Goal: Transaction & Acquisition: Purchase product/service

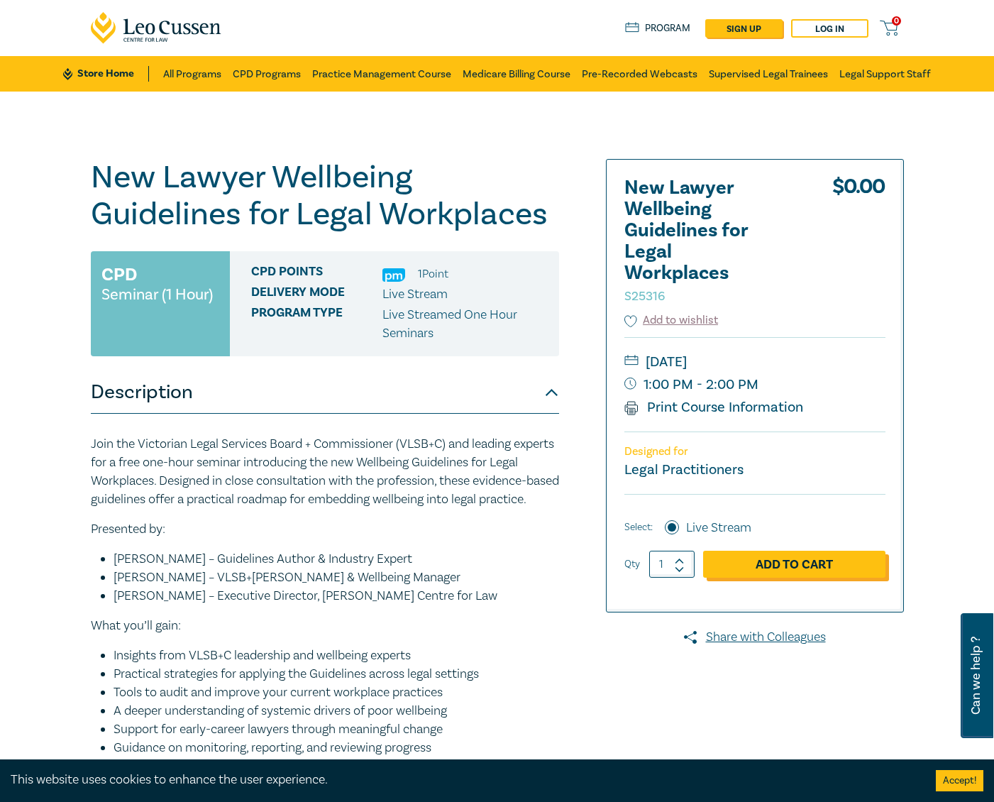
click at [778, 561] on link "Add to Cart" at bounding box center [794, 564] width 182 height 27
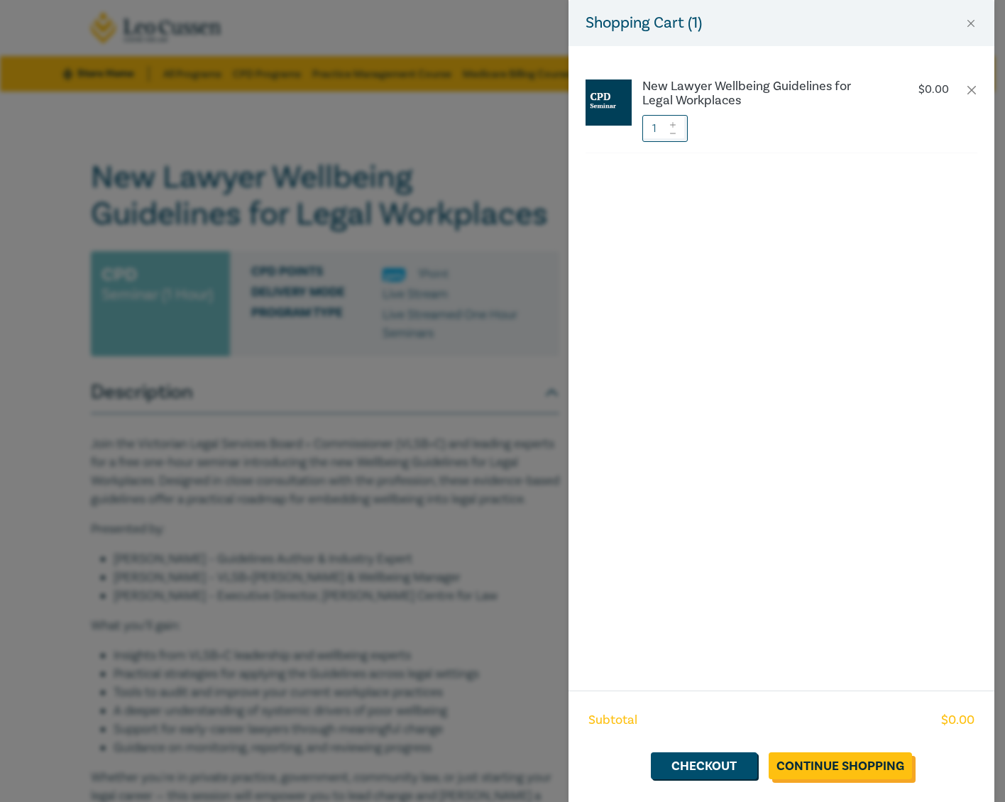
click at [803, 765] on link "Continue Shopping" at bounding box center [839, 765] width 143 height 27
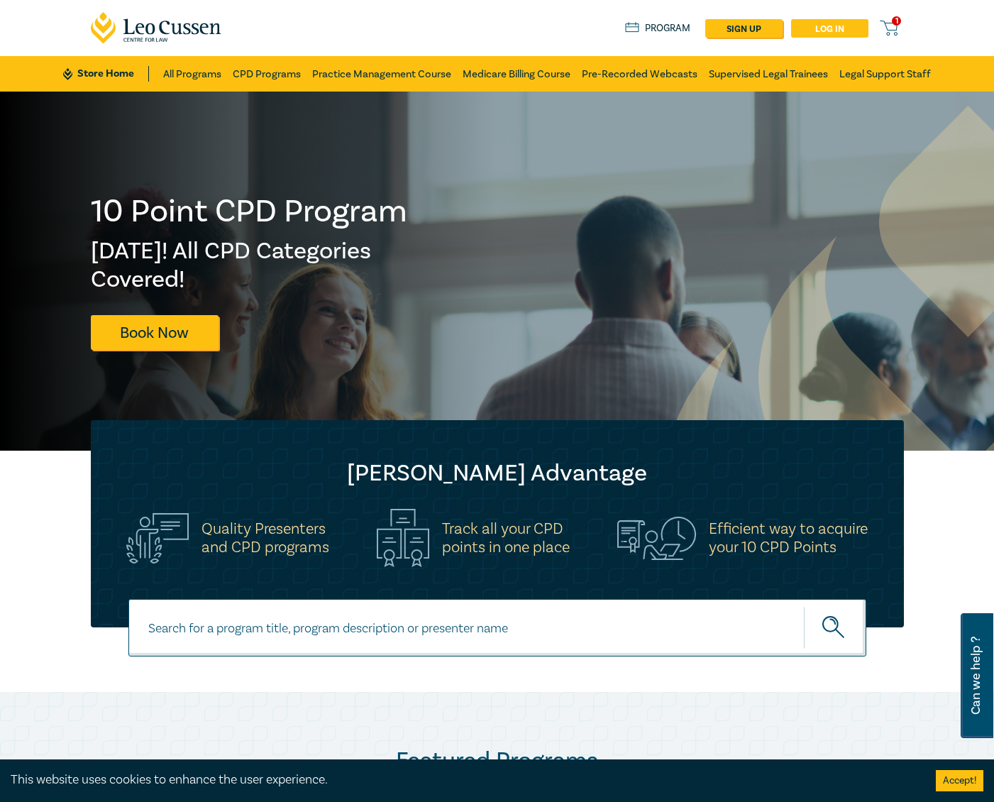
click at [840, 23] on link "Log in" at bounding box center [829, 28] width 77 height 18
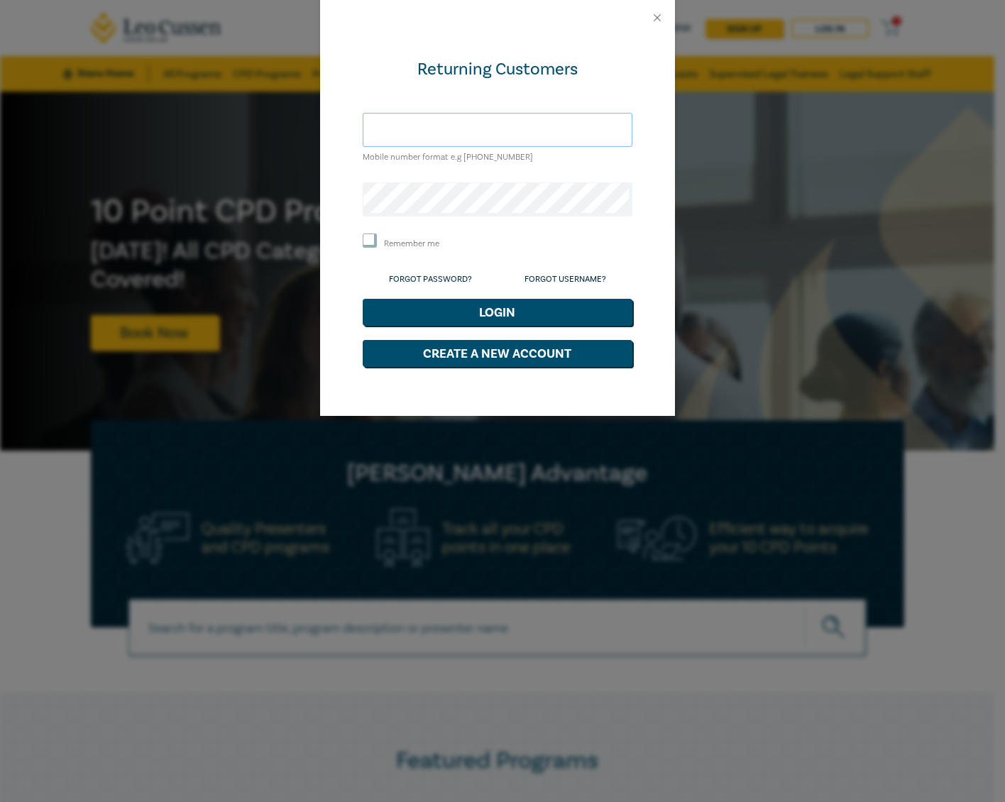
click at [498, 134] on input "text" at bounding box center [498, 130] width 270 height 34
click at [479, 133] on input "mchristmas@carternewell.com" at bounding box center [498, 130] width 270 height 34
click at [363, 299] on button "Login" at bounding box center [498, 312] width 270 height 27
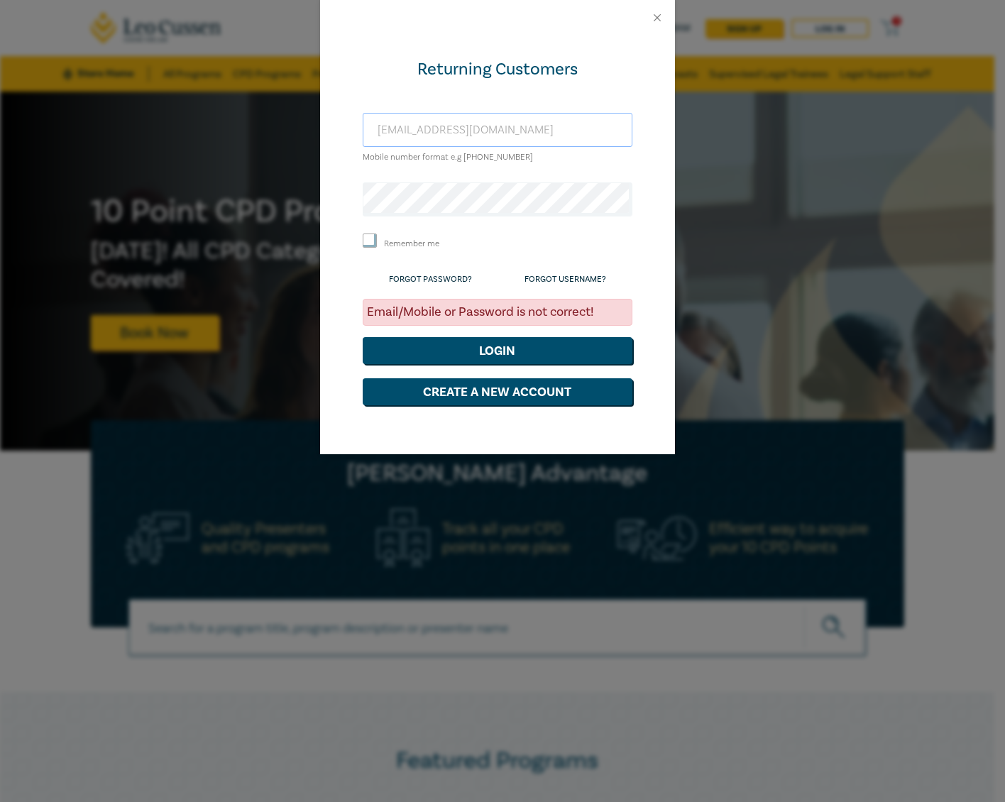
click at [529, 128] on input "mchristmas@carternewell.com" at bounding box center [498, 130] width 270 height 34
drag, startPoint x: 475, startPoint y: 118, endPoint x: 229, endPoint y: 118, distance: 246.2
click at [229, 118] on div "Returning Customers mchristmas@carternewell.com Mobile number format e.g +61 00…" at bounding box center [502, 401] width 1005 height 802
click at [458, 348] on button "Login" at bounding box center [498, 350] width 270 height 27
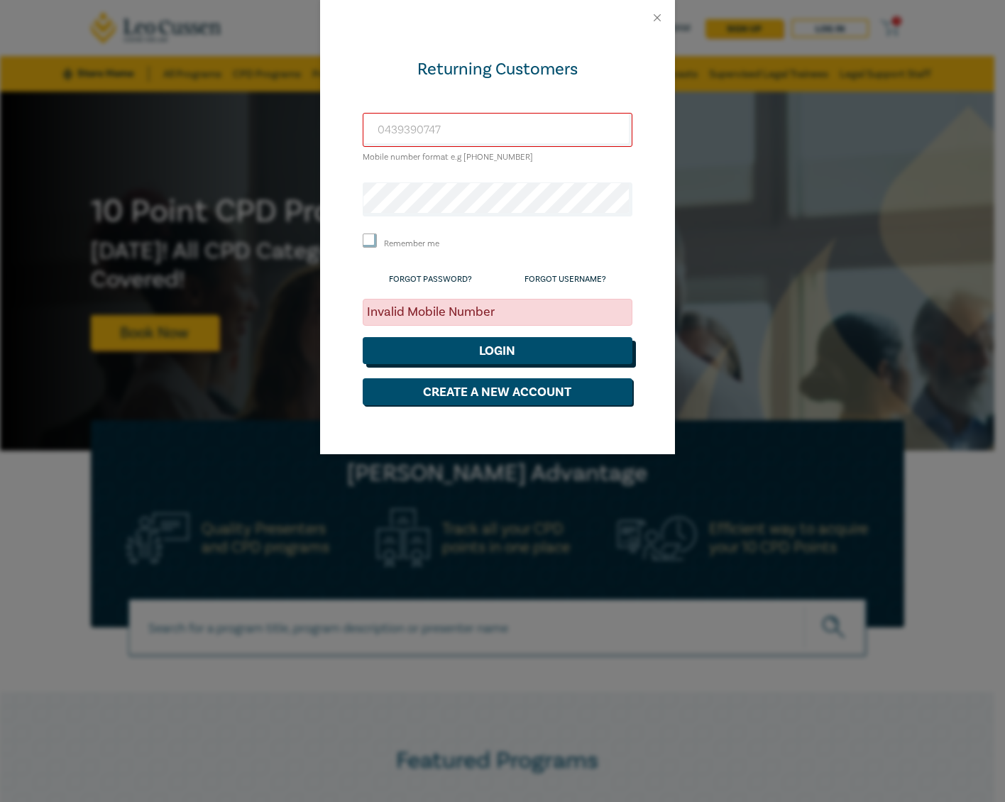
click at [475, 348] on button "Login" at bounding box center [498, 350] width 270 height 27
click at [475, 316] on div "Invalid Mobile Number" at bounding box center [498, 312] width 270 height 27
click at [460, 126] on input "0439390747" at bounding box center [498, 130] width 270 height 34
drag, startPoint x: 450, startPoint y: 133, endPoint x: 338, endPoint y: 127, distance: 112.3
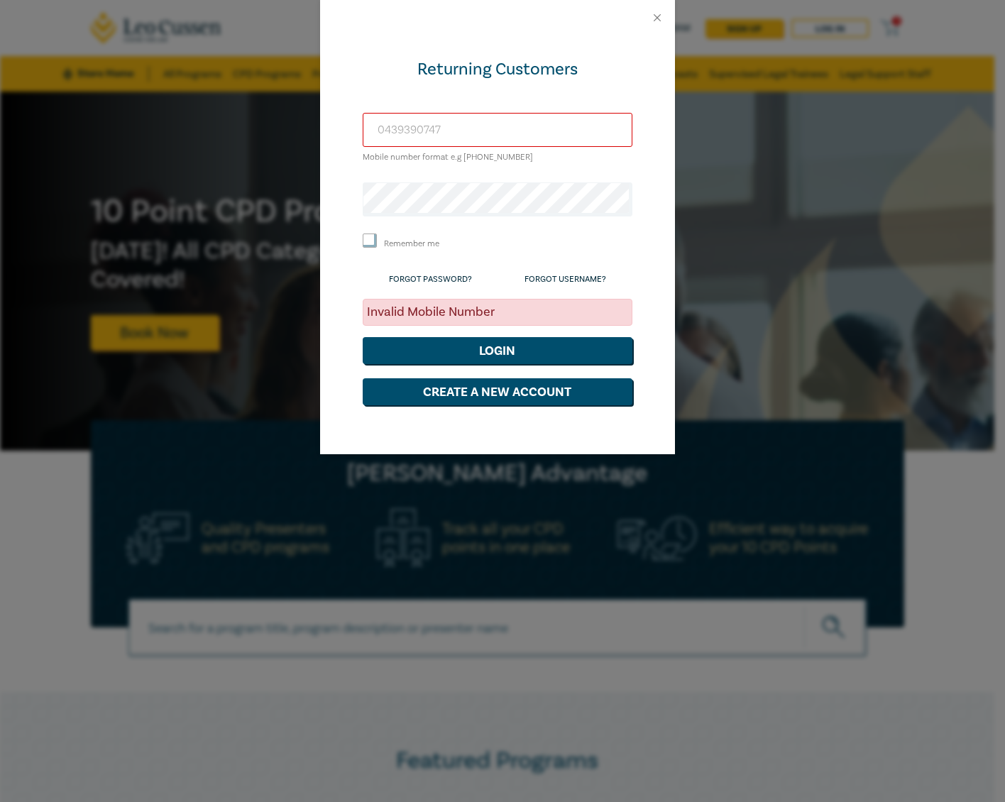
click at [338, 127] on div "Returning Customers 0439390747 Mobile number format e.g +61 000000000 Remember …" at bounding box center [497, 244] width 355 height 419
type input "mchristmas@carternewell.com"
click at [412, 276] on link "Forgot Password?" at bounding box center [430, 279] width 83 height 11
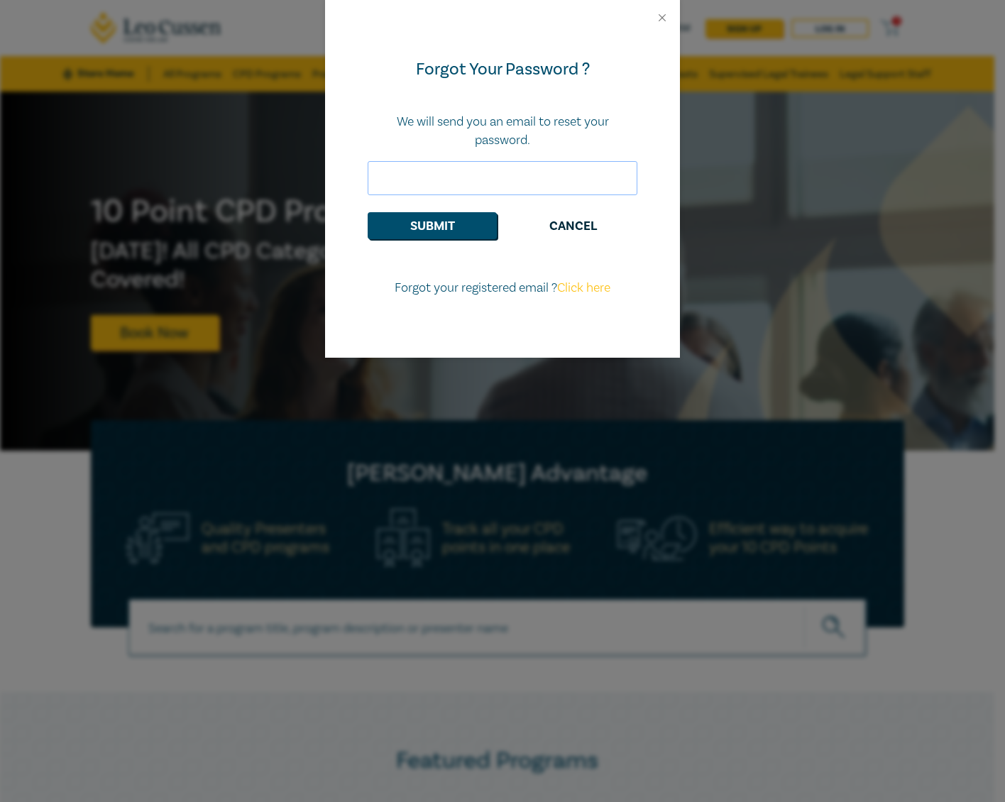
click at [522, 178] on input "email" at bounding box center [503, 178] width 270 height 34
type input "mchristmas@carternewell.com"
click at [451, 228] on button "Submit" at bounding box center [432, 225] width 129 height 27
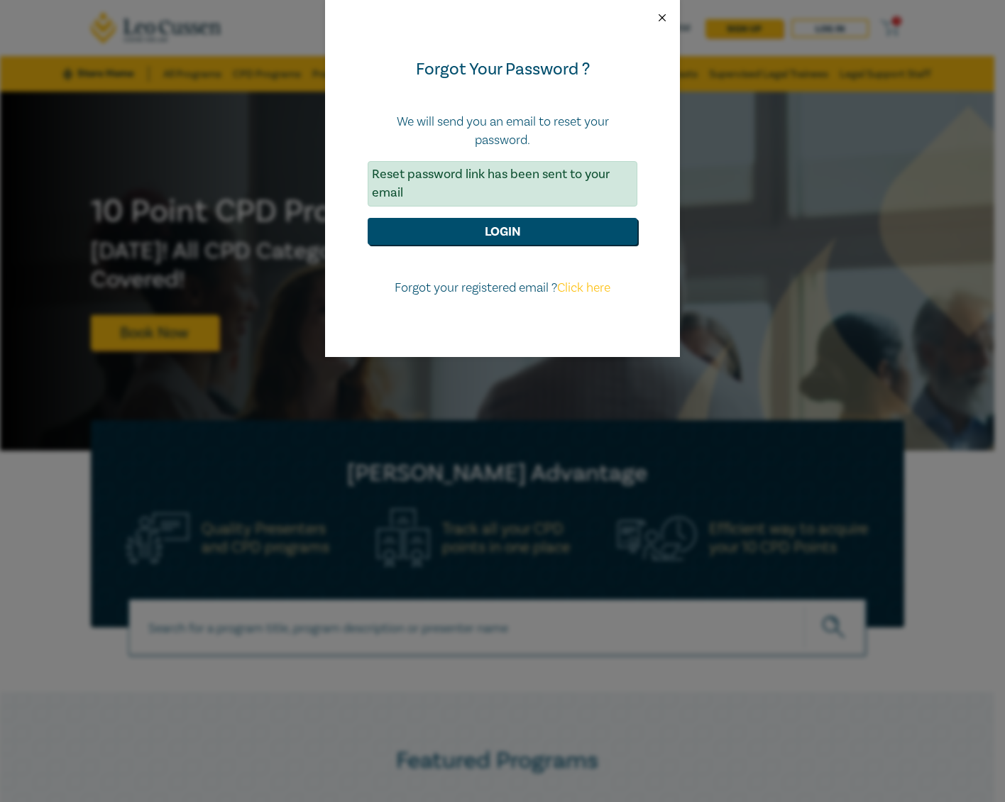
click at [658, 20] on button "Close" at bounding box center [662, 17] width 13 height 13
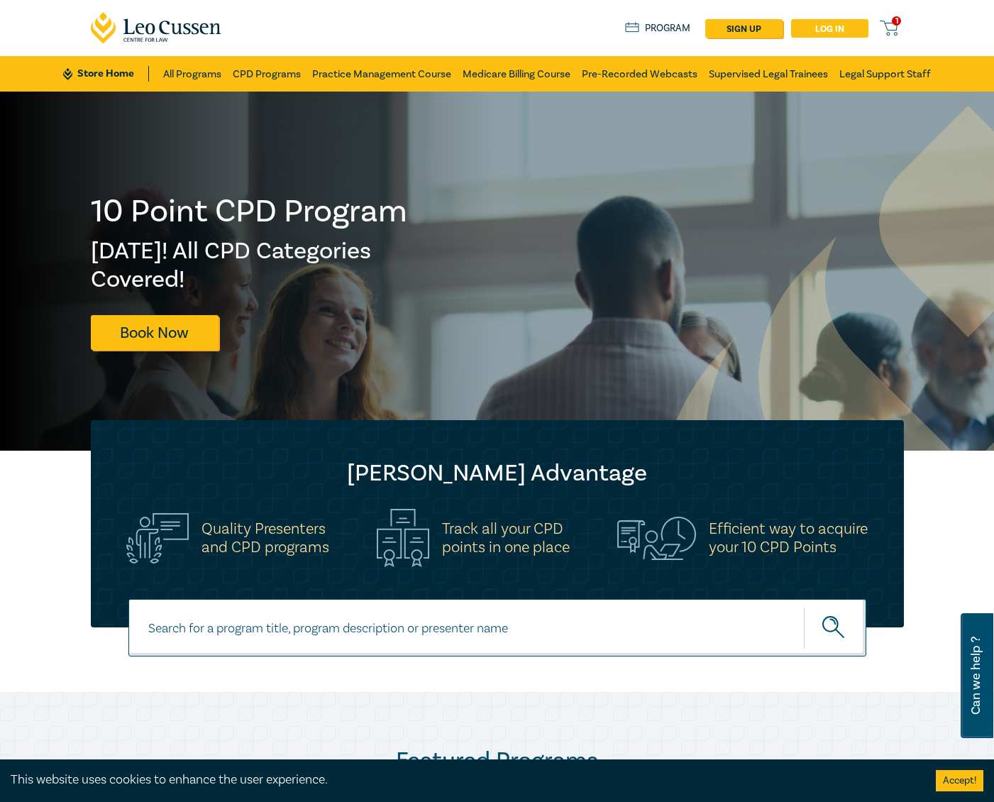
click at [841, 21] on link "Log in" at bounding box center [829, 28] width 77 height 18
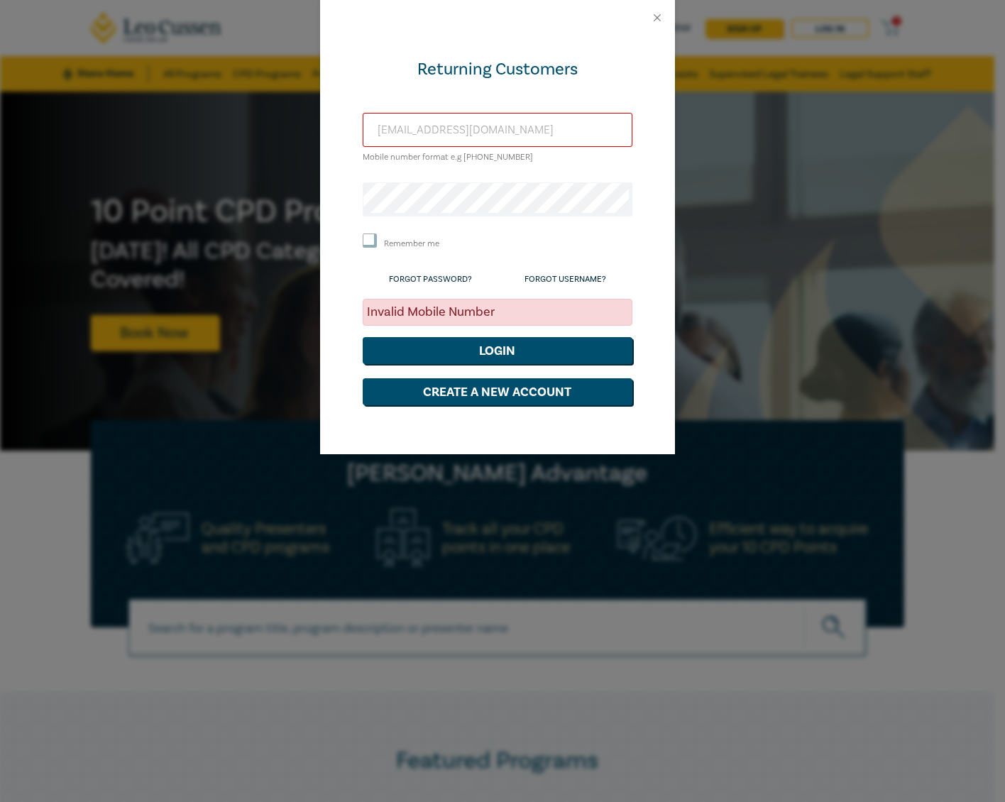
click at [507, 136] on input "mchristmas@carternewell.com" at bounding box center [498, 130] width 270 height 34
click at [284, 199] on div "Returning Customers mchristmas@carternewell.com Mobile number format e.g +61 00…" at bounding box center [502, 401] width 1005 height 802
click at [363, 337] on button "Login" at bounding box center [498, 350] width 270 height 27
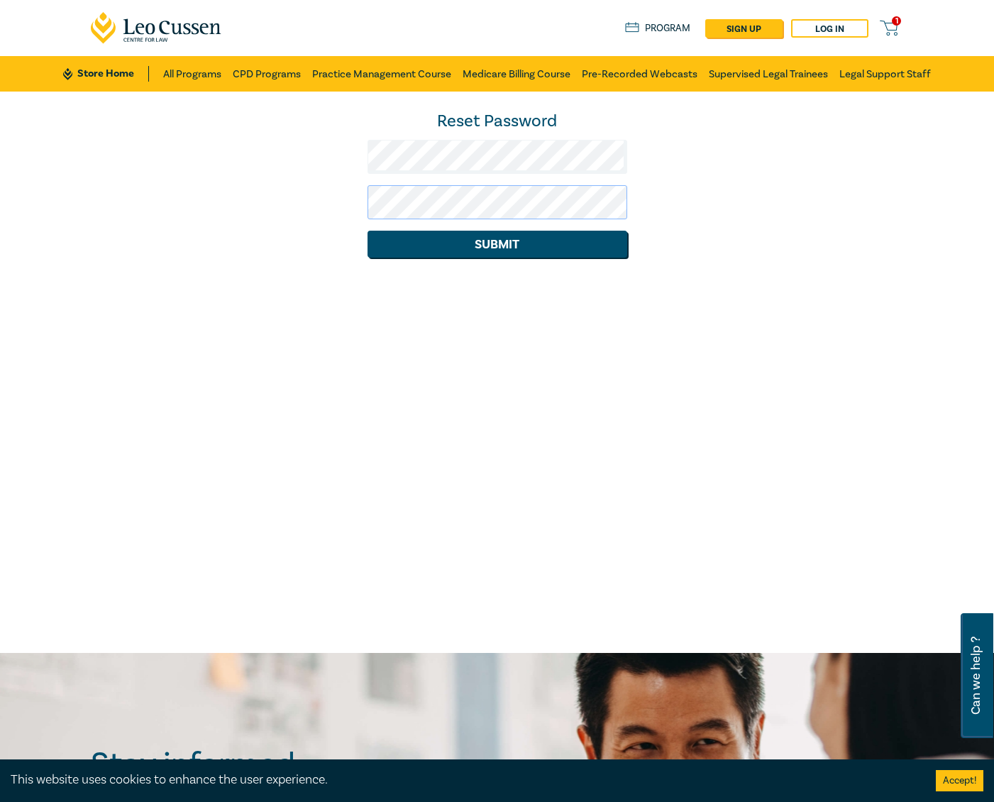
click at [368, 231] on button "Submit" at bounding box center [498, 244] width 260 height 27
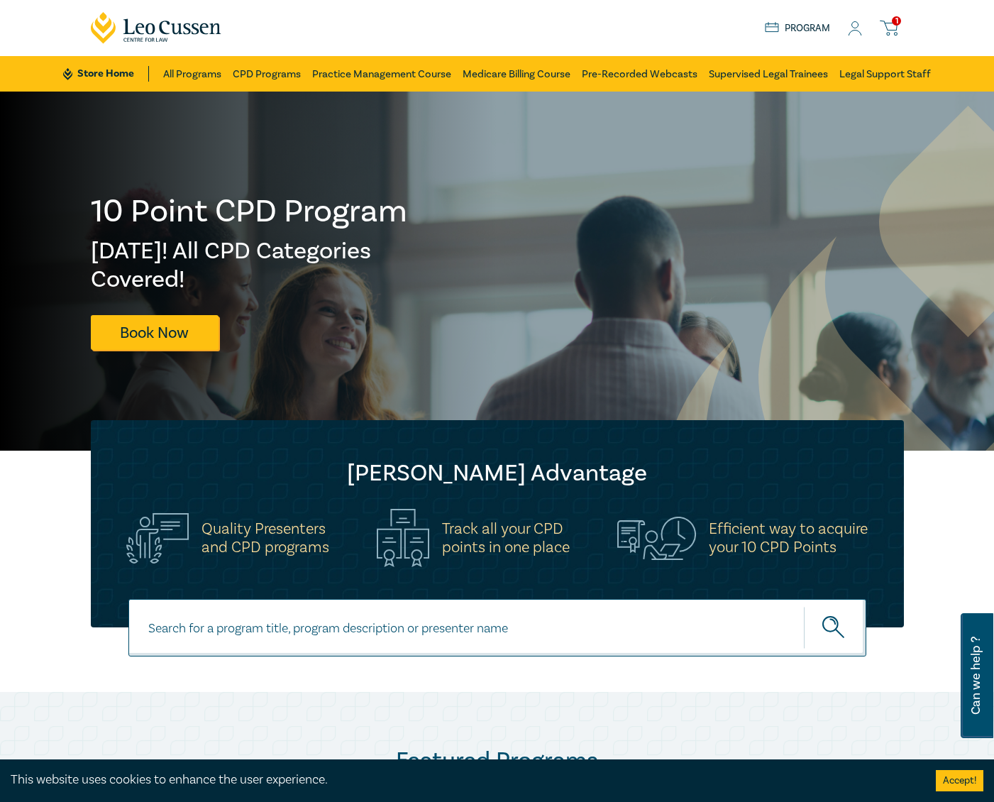
click at [890, 22] on icon at bounding box center [889, 28] width 18 height 18
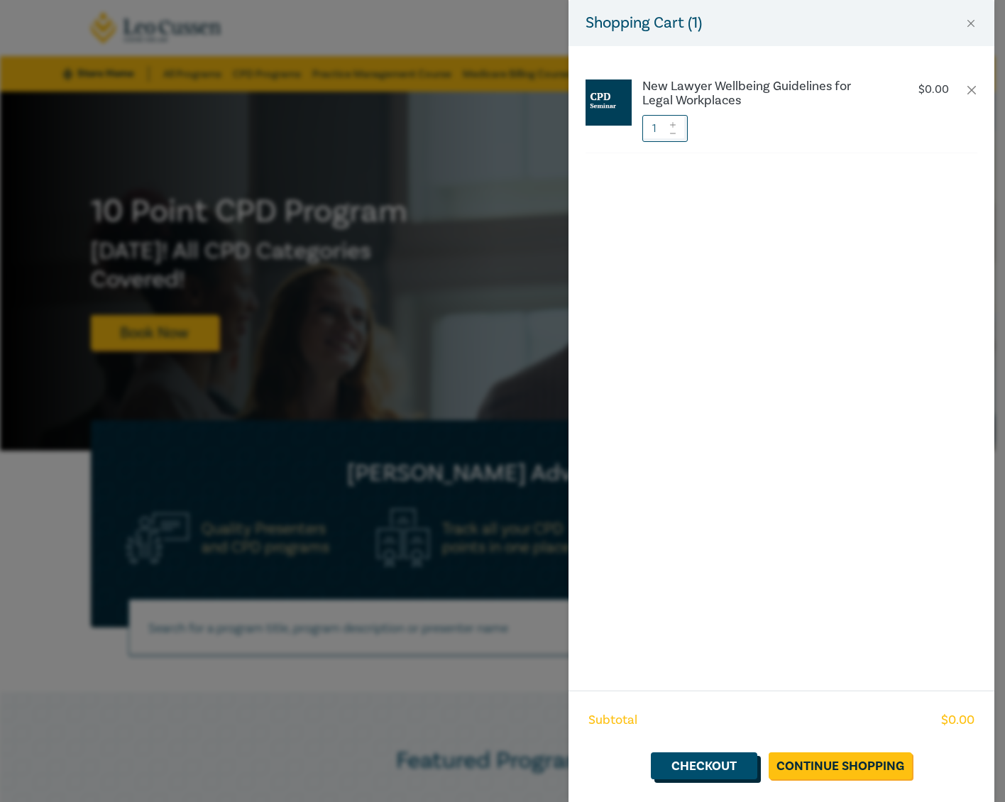
click at [715, 766] on link "Checkout" at bounding box center [704, 765] width 106 height 27
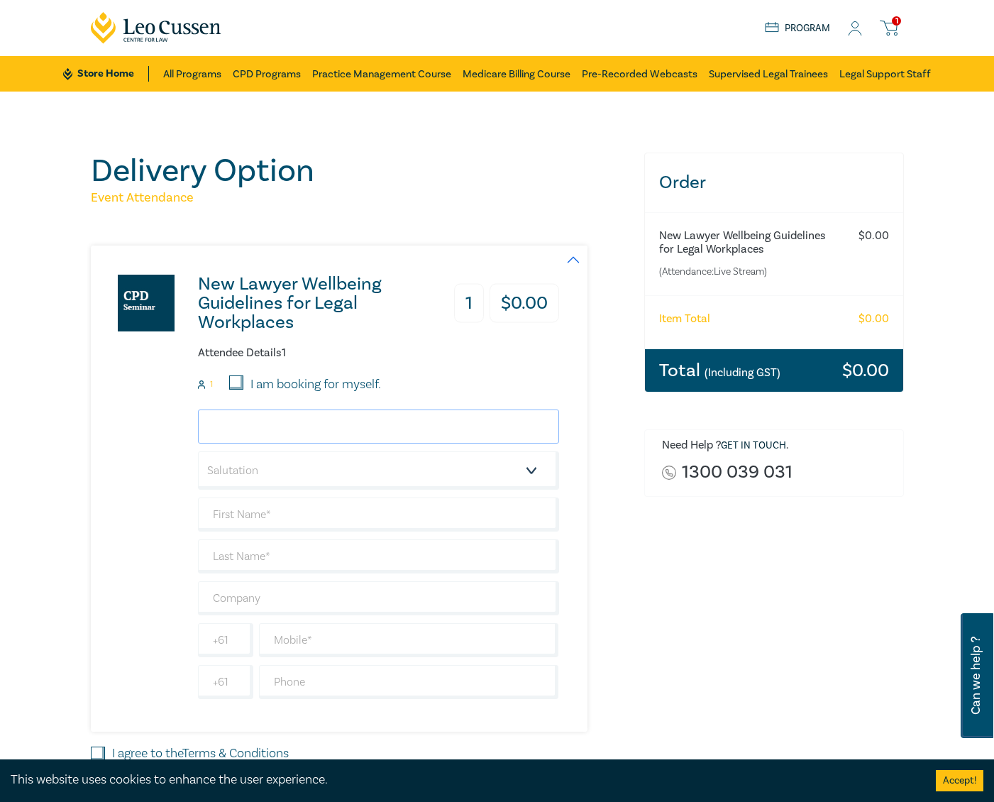
click at [318, 432] on input "email" at bounding box center [378, 426] width 361 height 34
type input "mchristmas@carternewell.com"
type input "[PERSON_NAME]"
type input "Christmas"
type input "CARTER NEWELL LAWYERS"
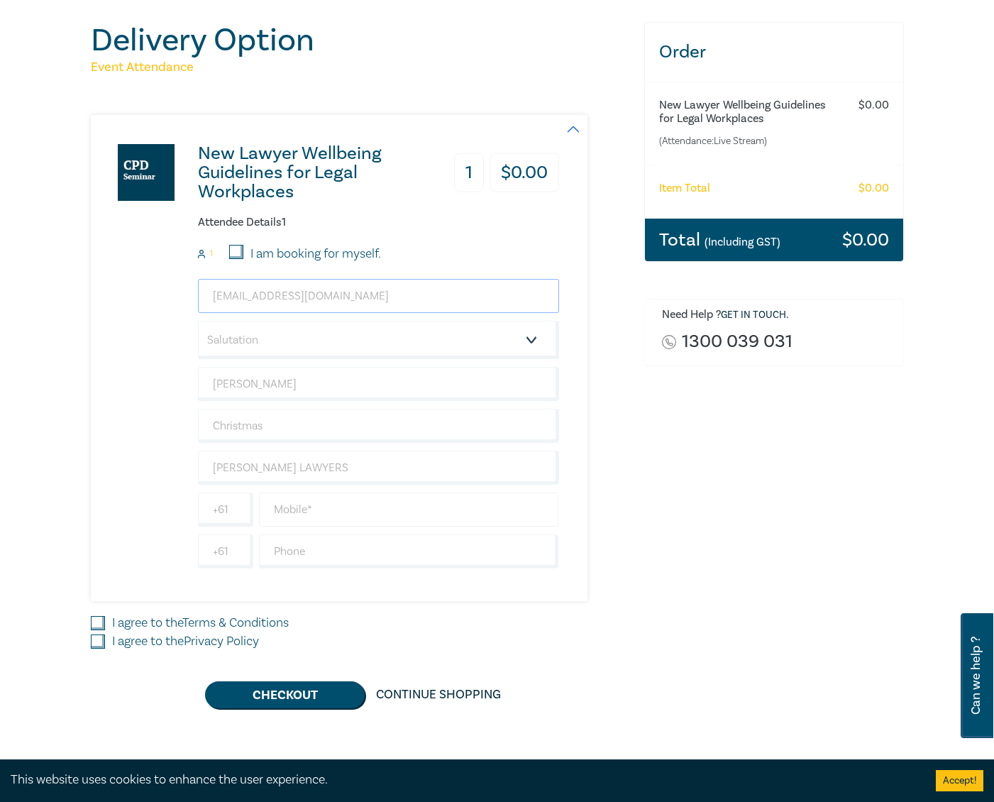
scroll to position [142, 0]
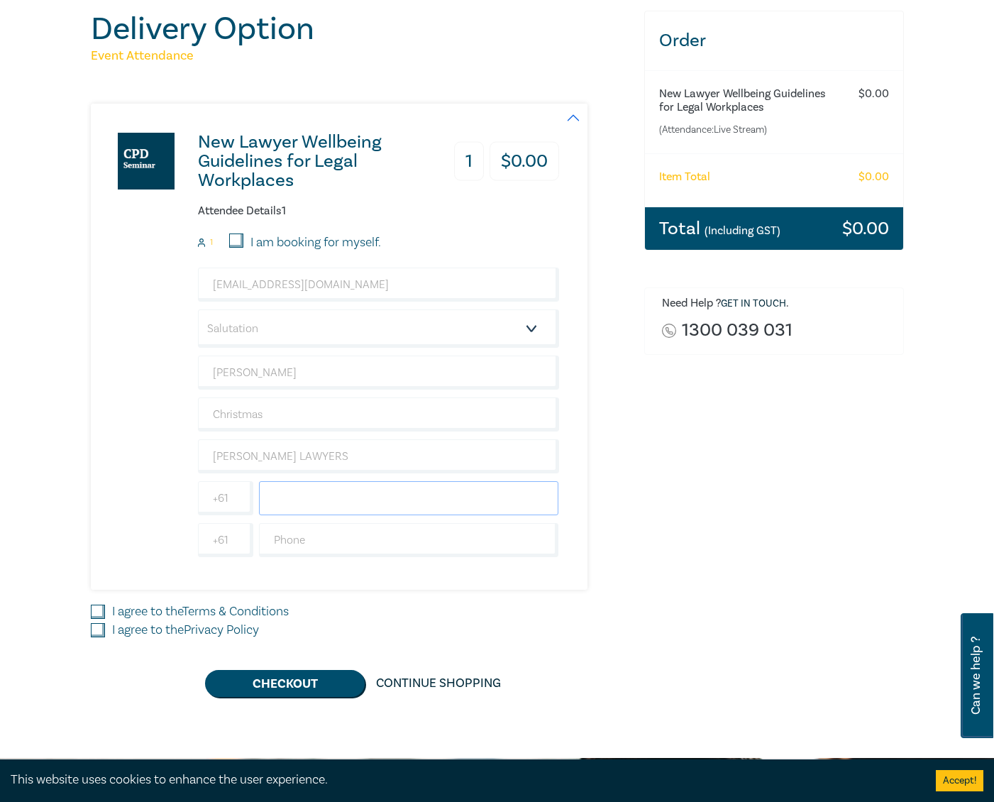
click at [289, 500] on input "text" at bounding box center [409, 498] width 300 height 34
type input "0439390747"
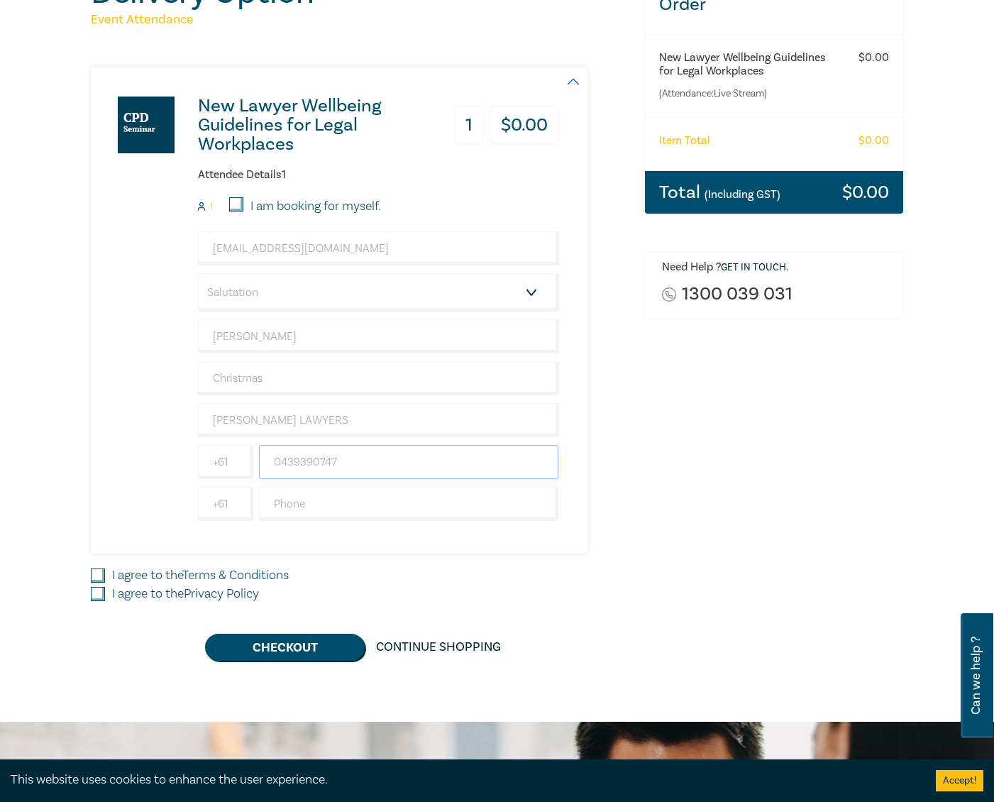
scroll to position [213, 0]
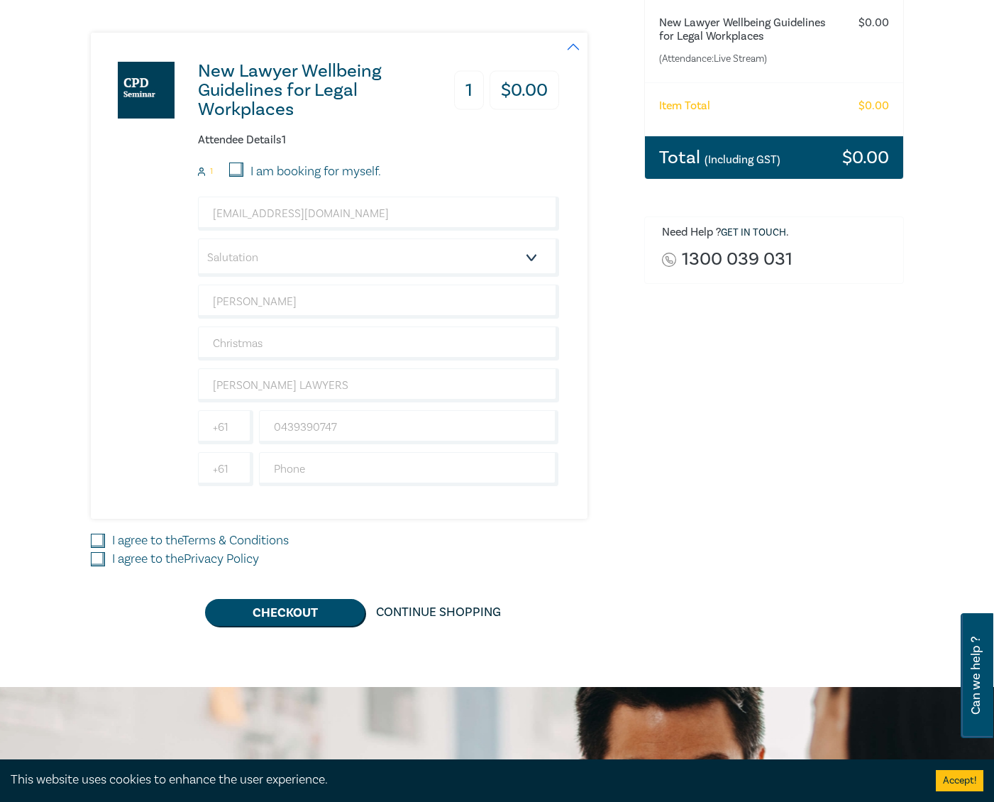
click at [96, 546] on input "I agree to the Terms & Conditions" at bounding box center [98, 541] width 14 height 14
checkbox input "true"
click at [97, 558] on input "I agree to the Privacy Policy" at bounding box center [98, 559] width 14 height 14
checkbox input "true"
click at [277, 619] on button "Checkout" at bounding box center [285, 612] width 160 height 27
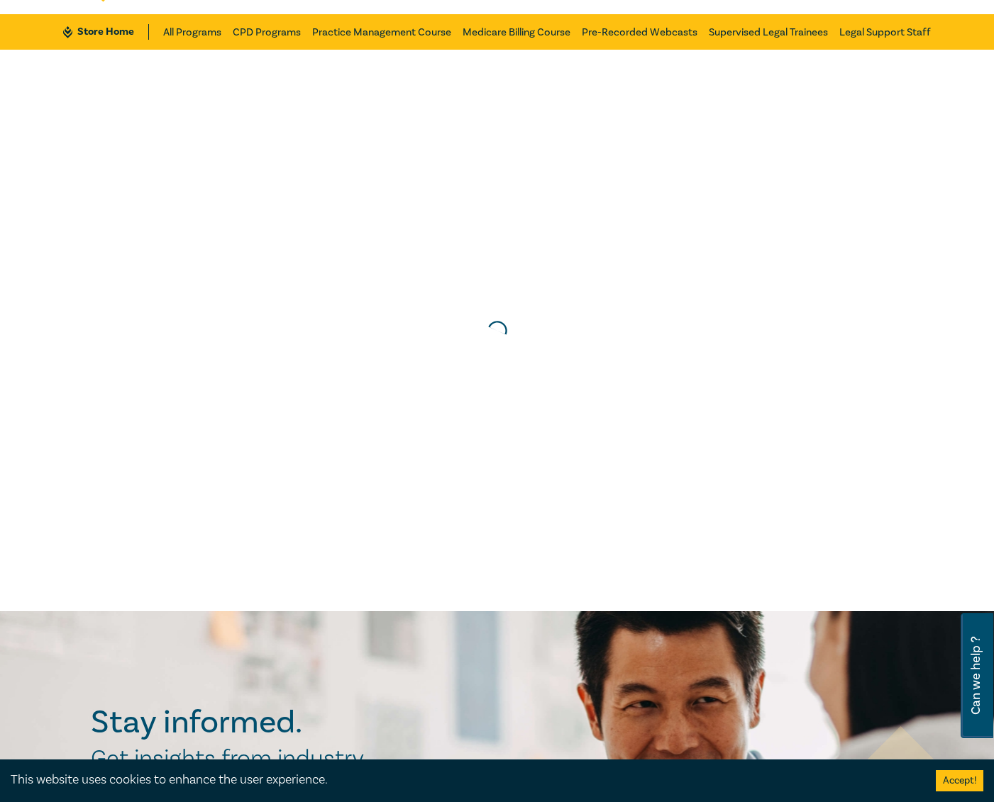
scroll to position [0, 0]
